Goal: Use online tool/utility: Use online tool/utility

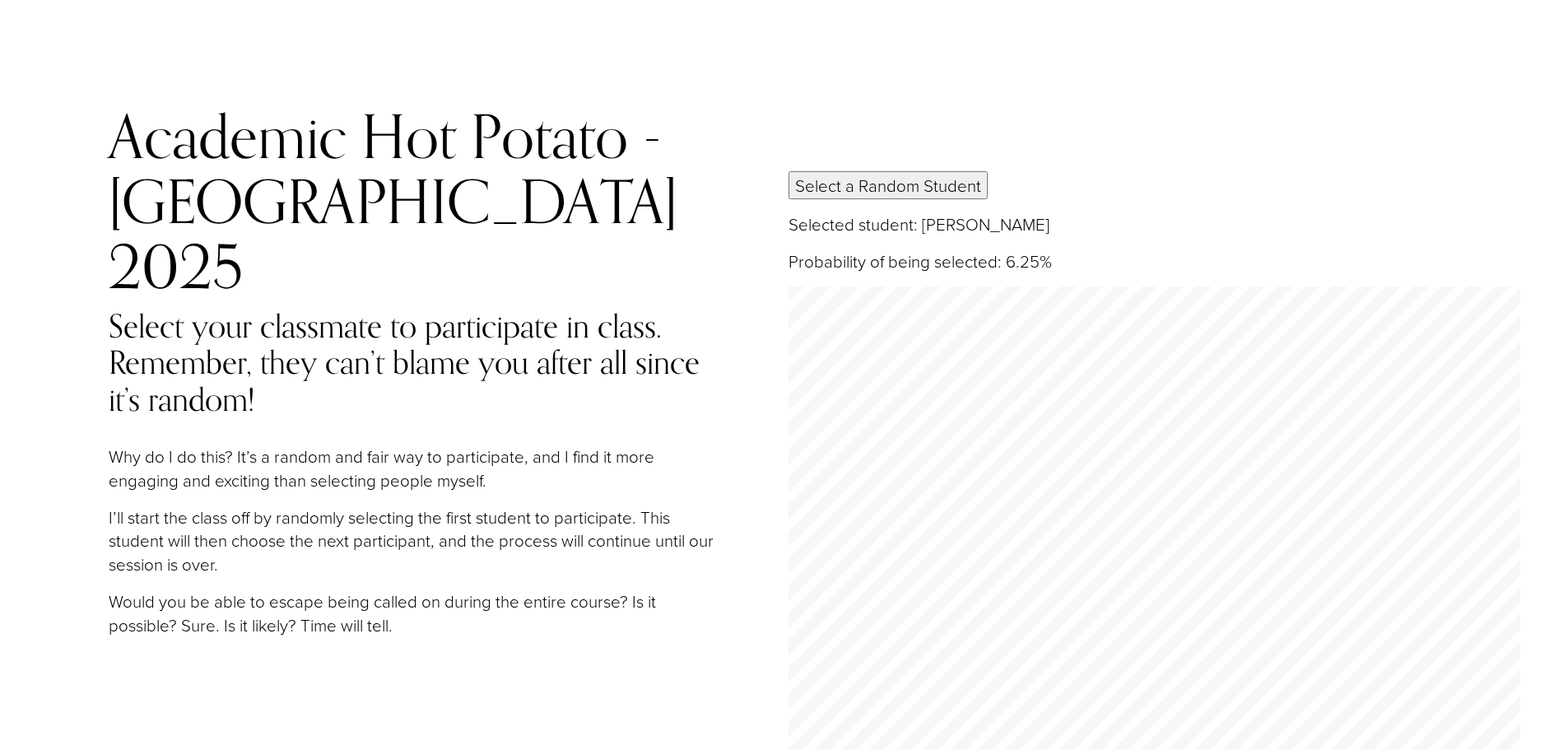
scroll to position [98, 0]
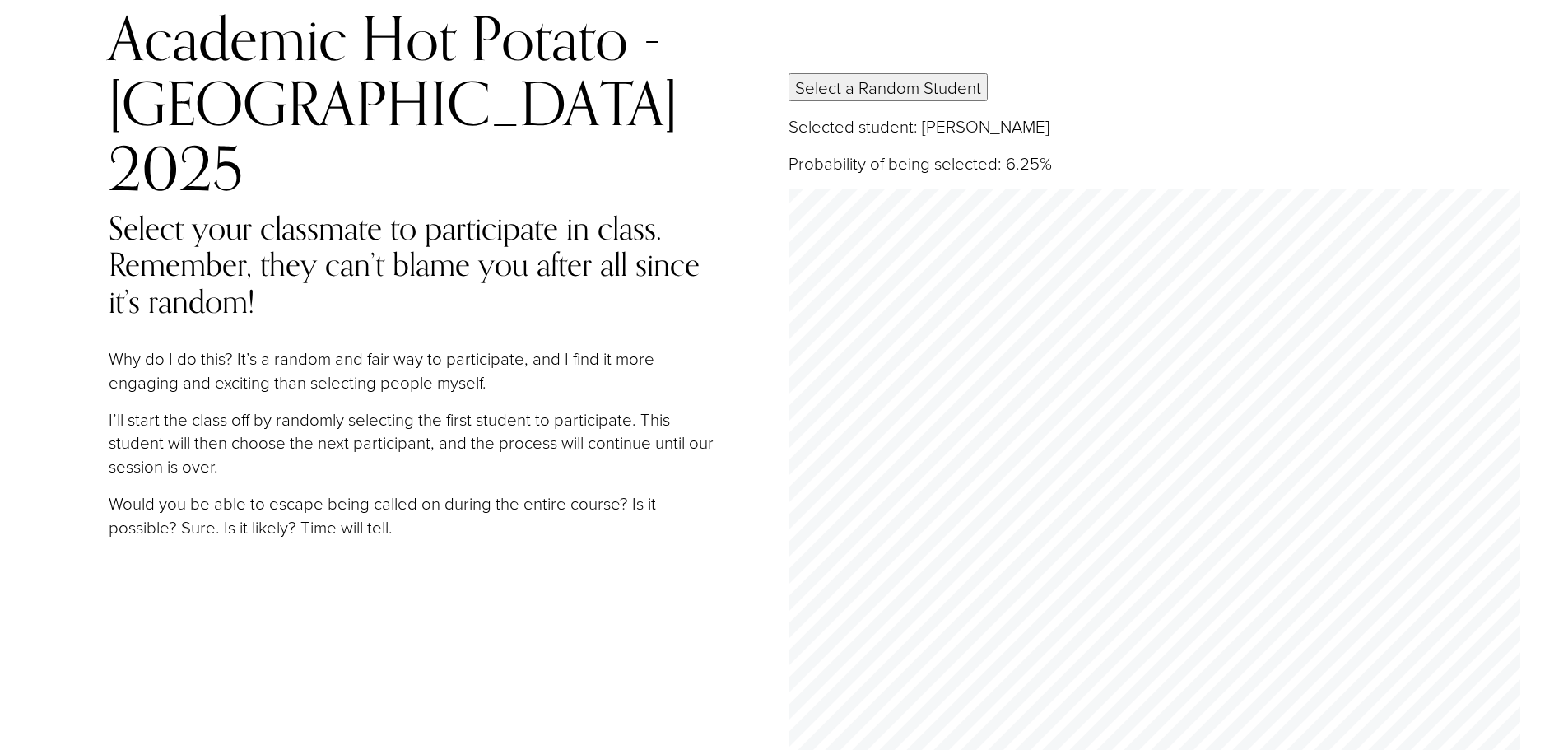
click at [920, 74] on button "Select a Random Student" at bounding box center [888, 87] width 200 height 28
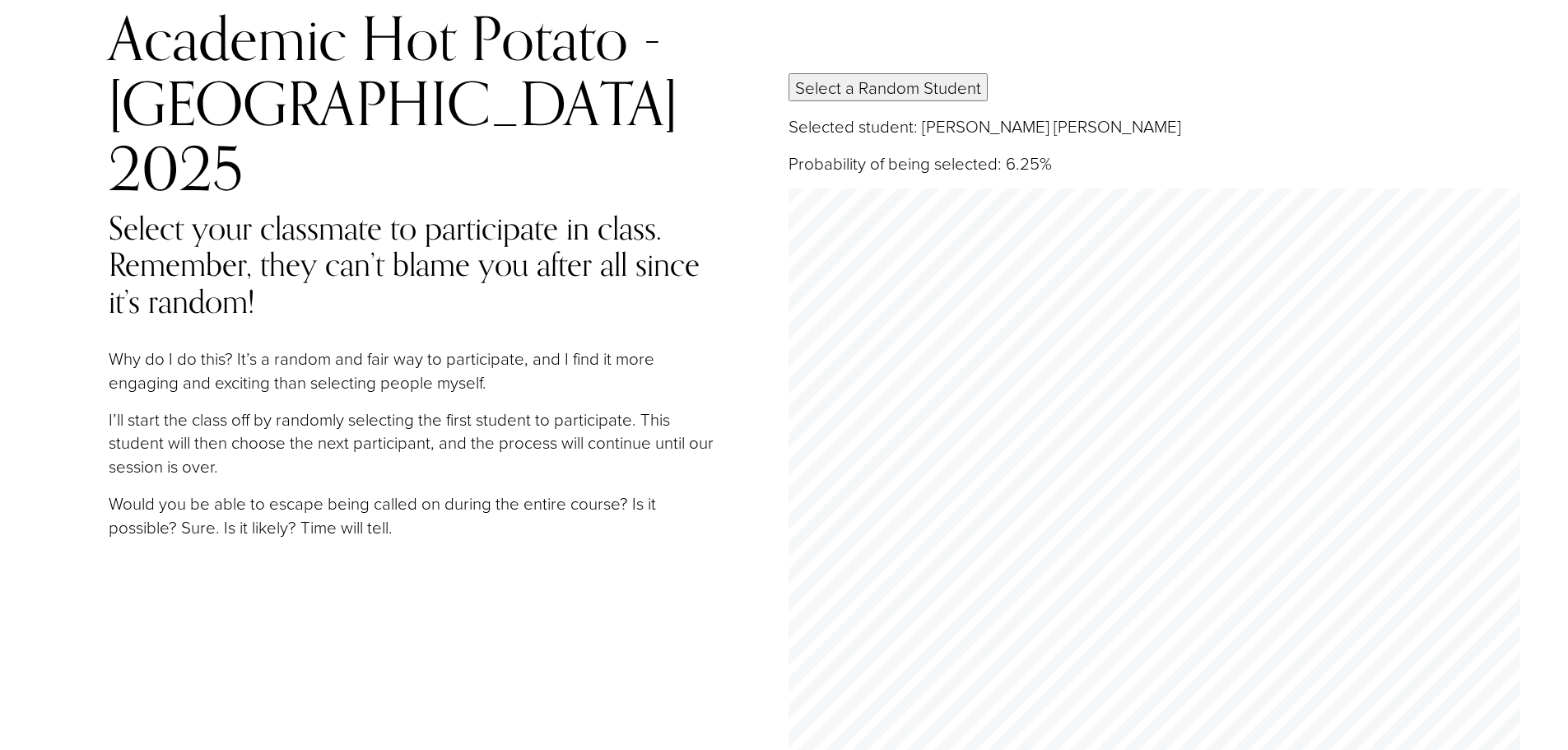
click at [920, 74] on button "Select a Random Student" at bounding box center [888, 87] width 200 height 28
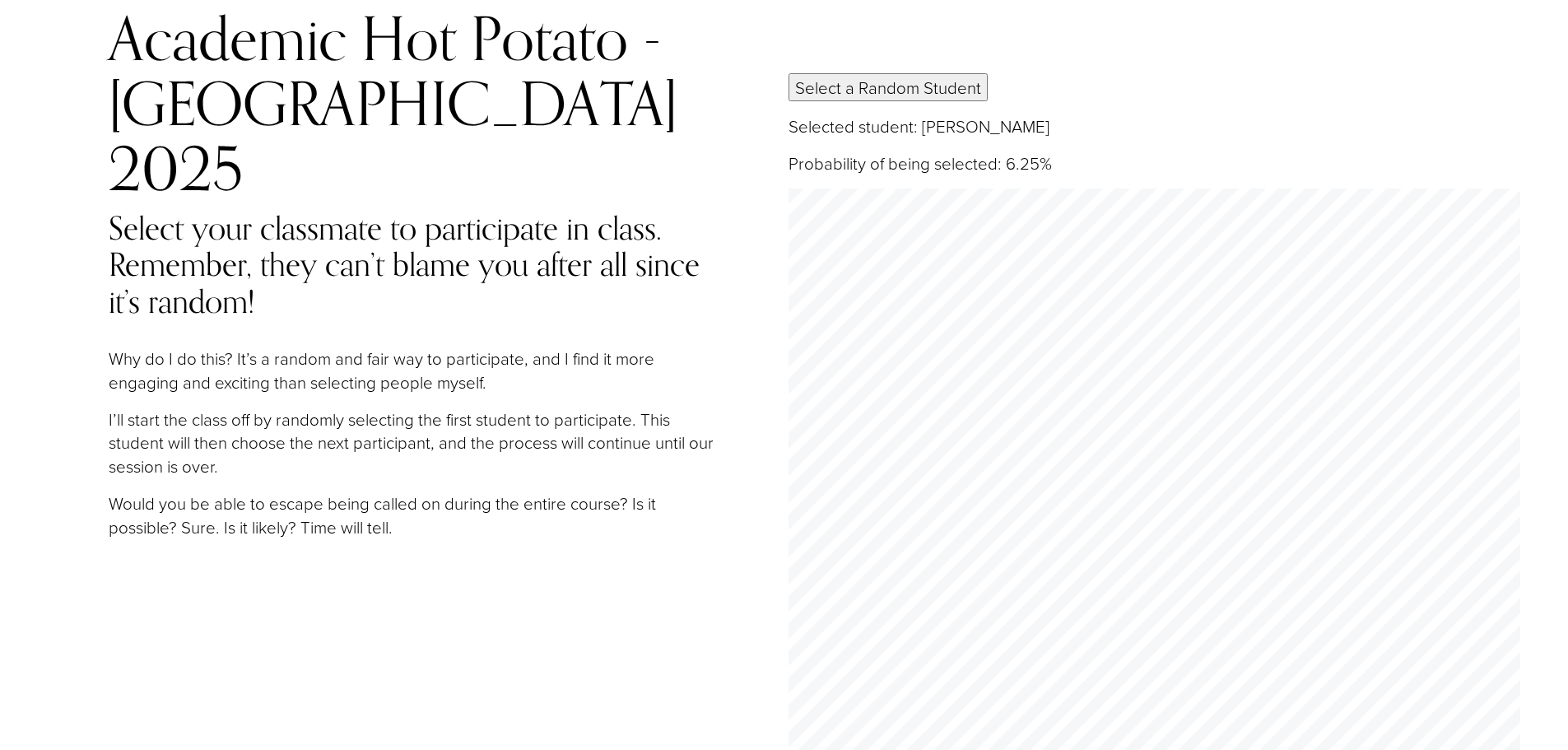
click at [920, 74] on button "Select a Random Student" at bounding box center [888, 87] width 200 height 28
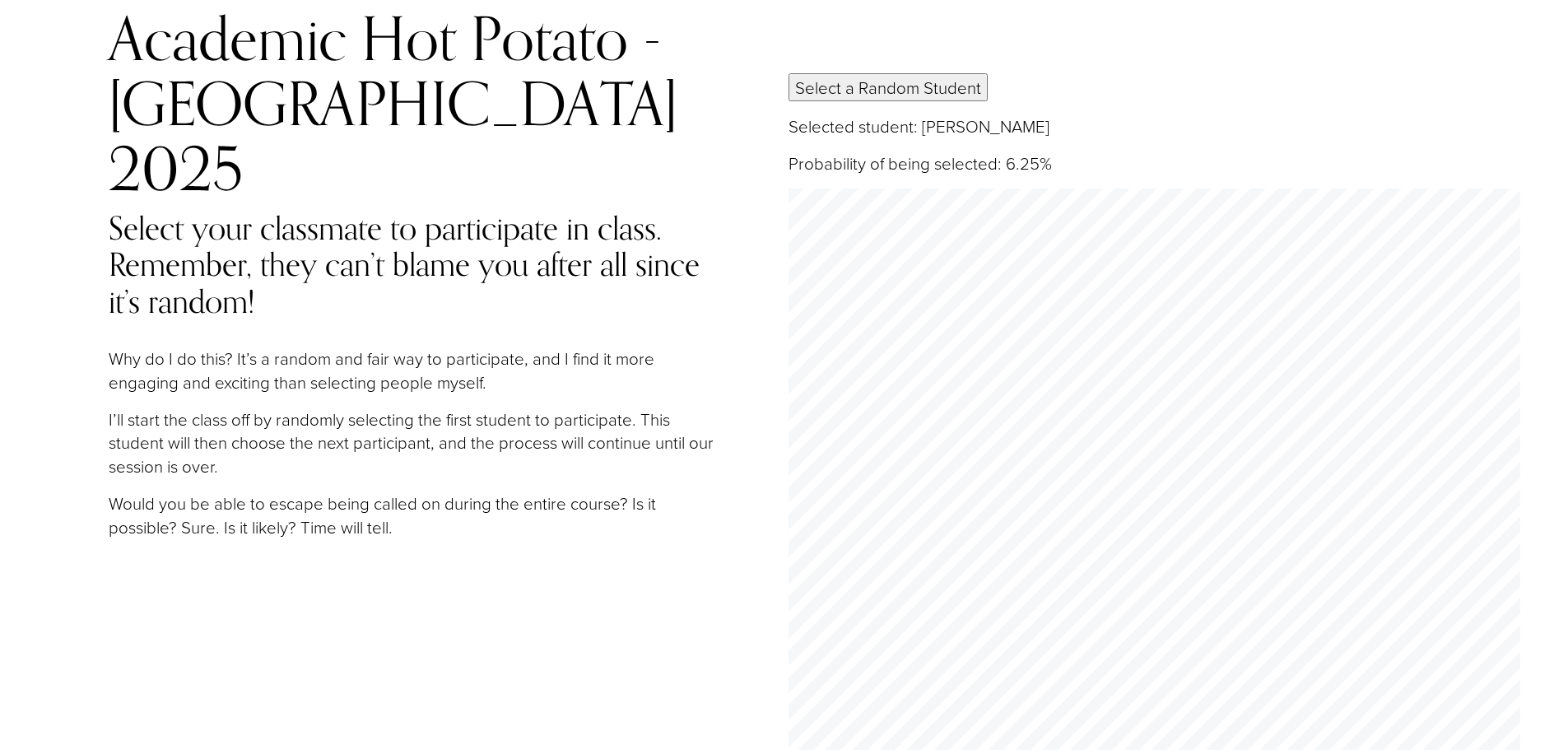
click at [920, 74] on button "Select a Random Student" at bounding box center [888, 87] width 200 height 28
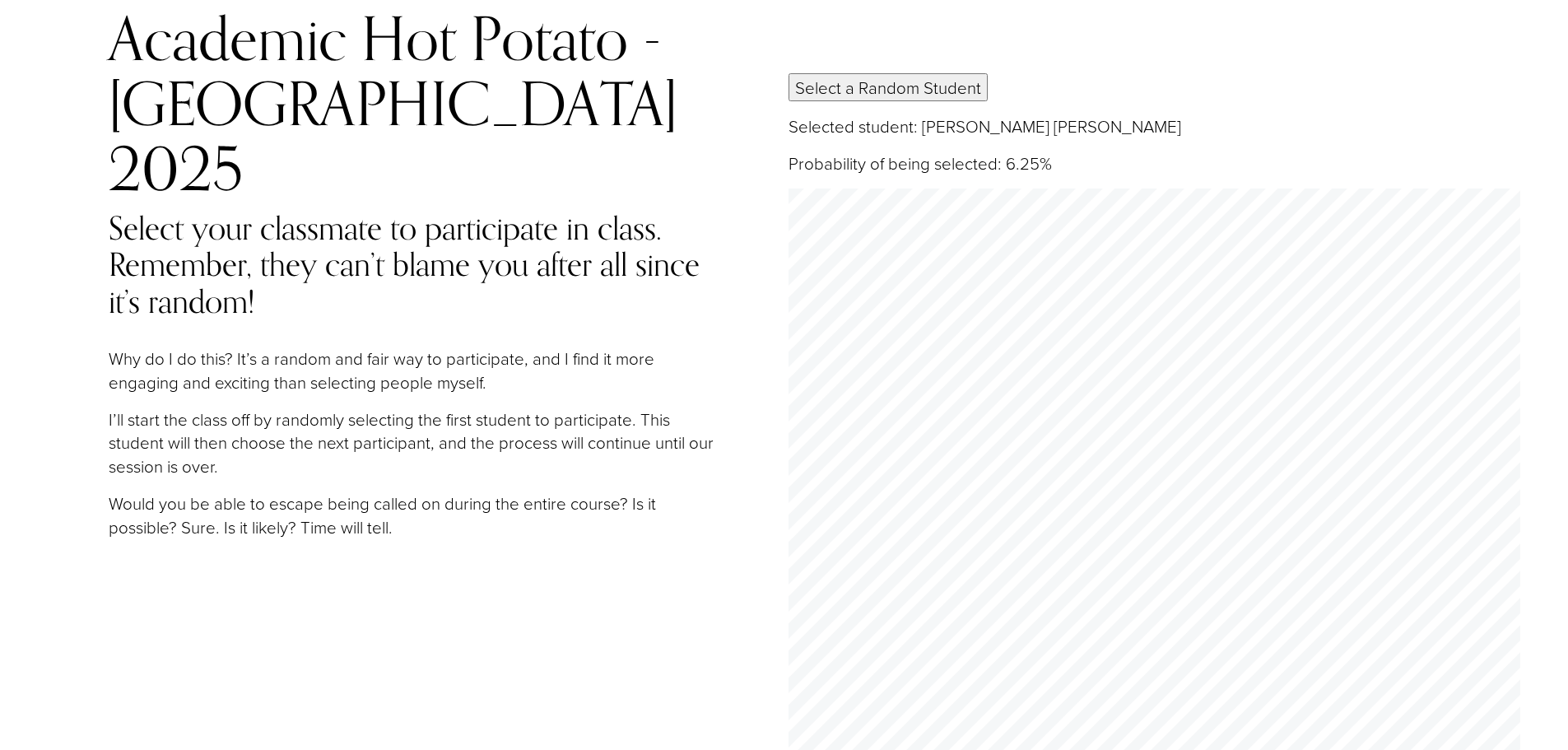
click at [920, 74] on button "Select a Random Student" at bounding box center [888, 87] width 200 height 28
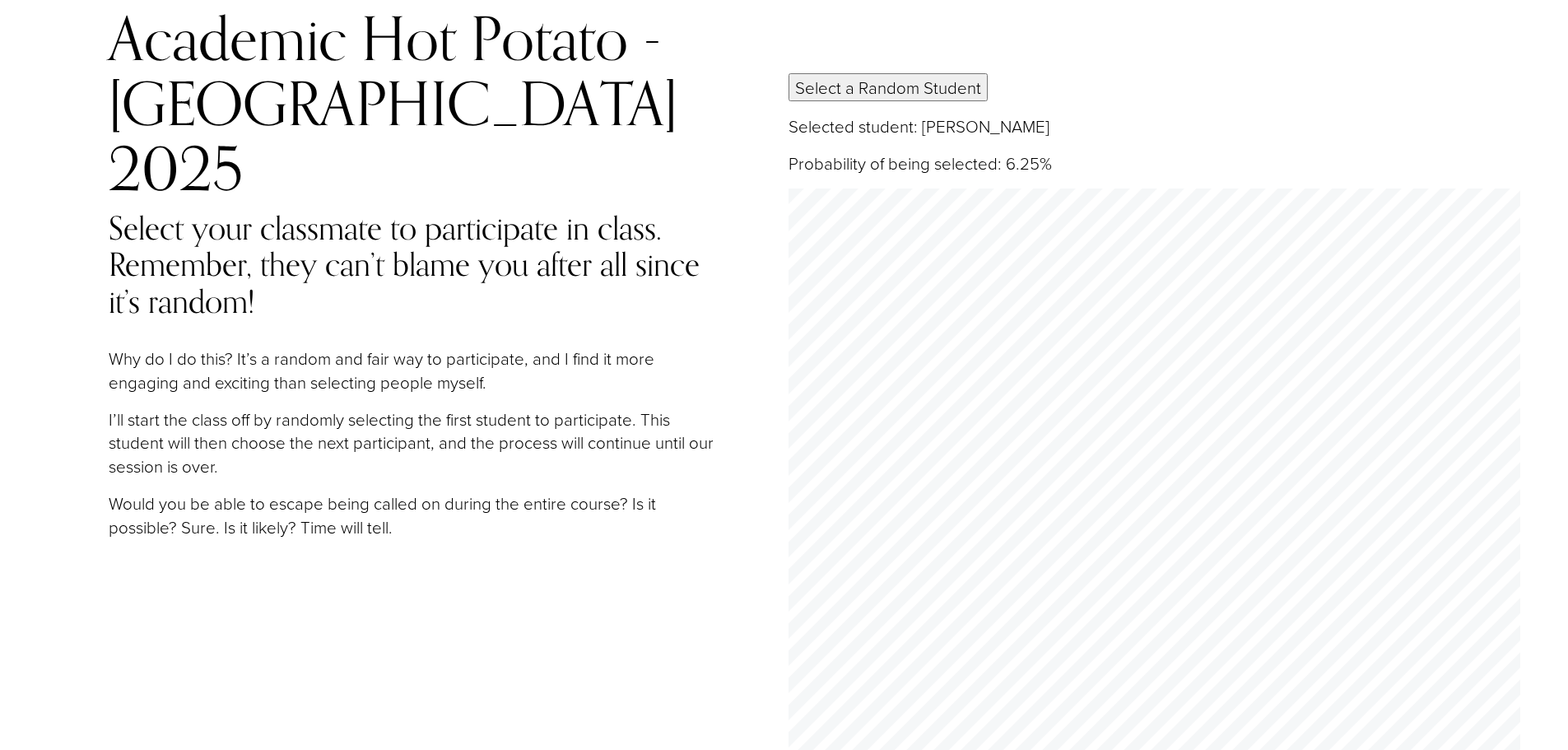
click at [920, 74] on button "Select a Random Student" at bounding box center [888, 87] width 200 height 28
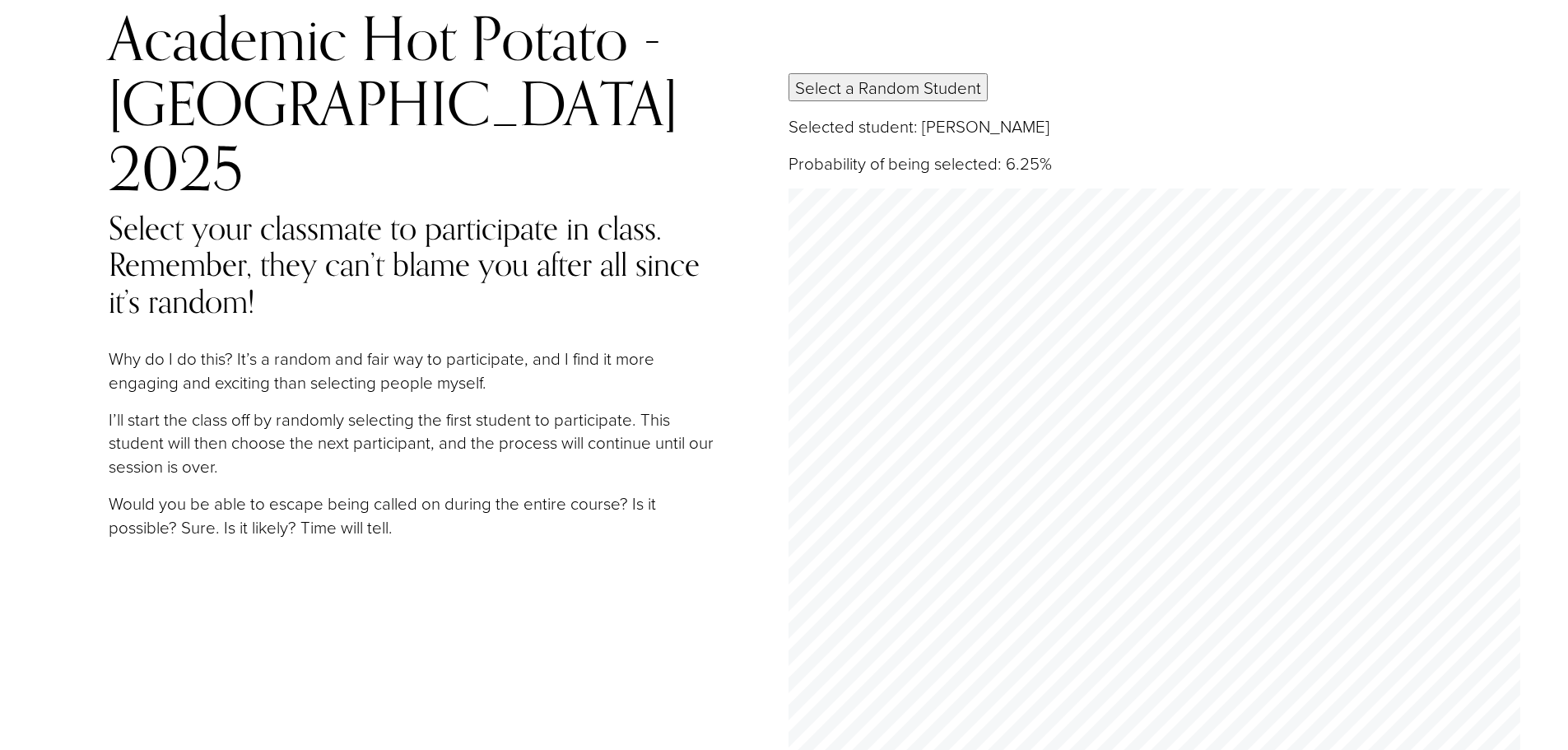
click at [920, 74] on button "Select a Random Student" at bounding box center [888, 87] width 200 height 28
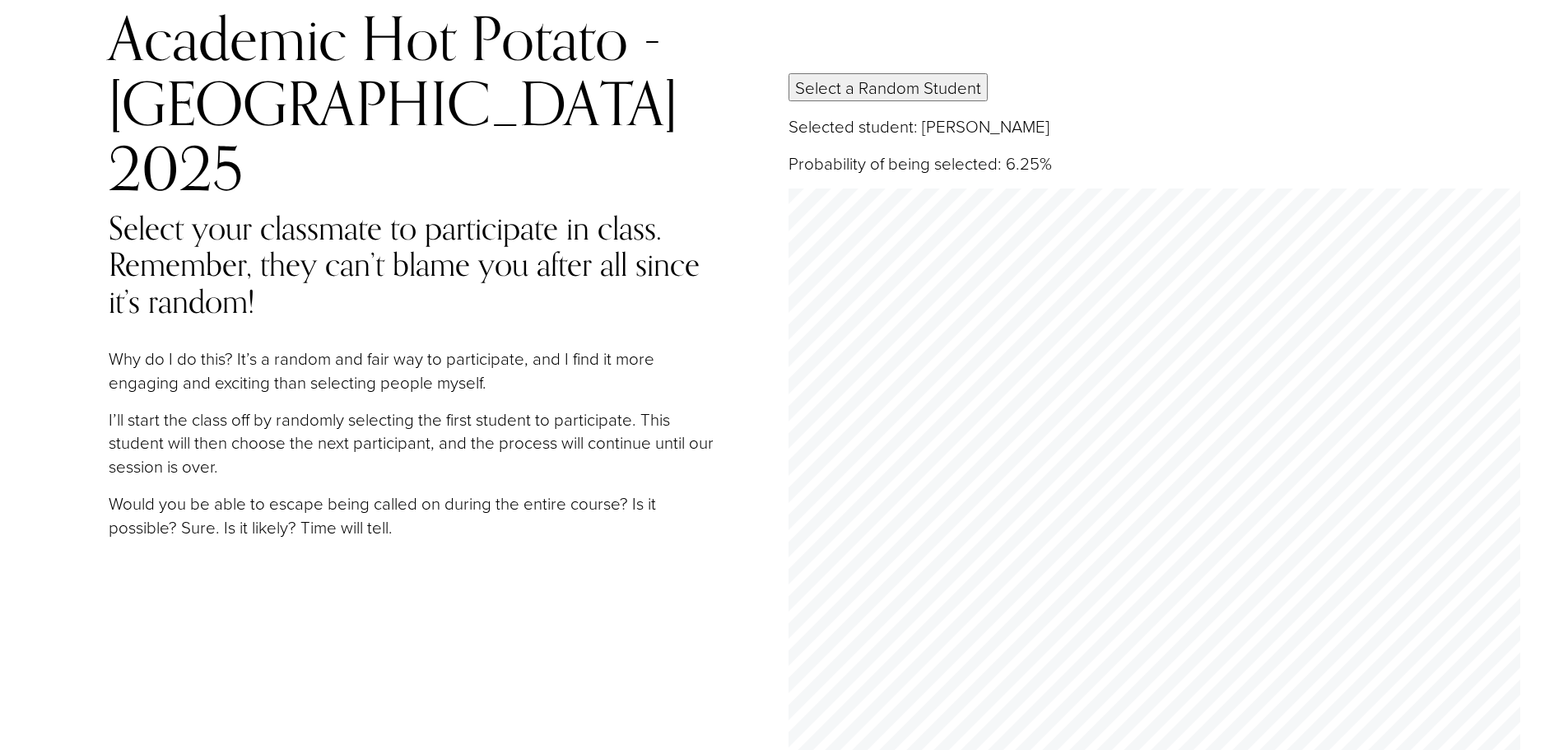
click at [920, 74] on button "Select a Random Student" at bounding box center [888, 87] width 200 height 28
